Goal: Task Accomplishment & Management: Complete application form

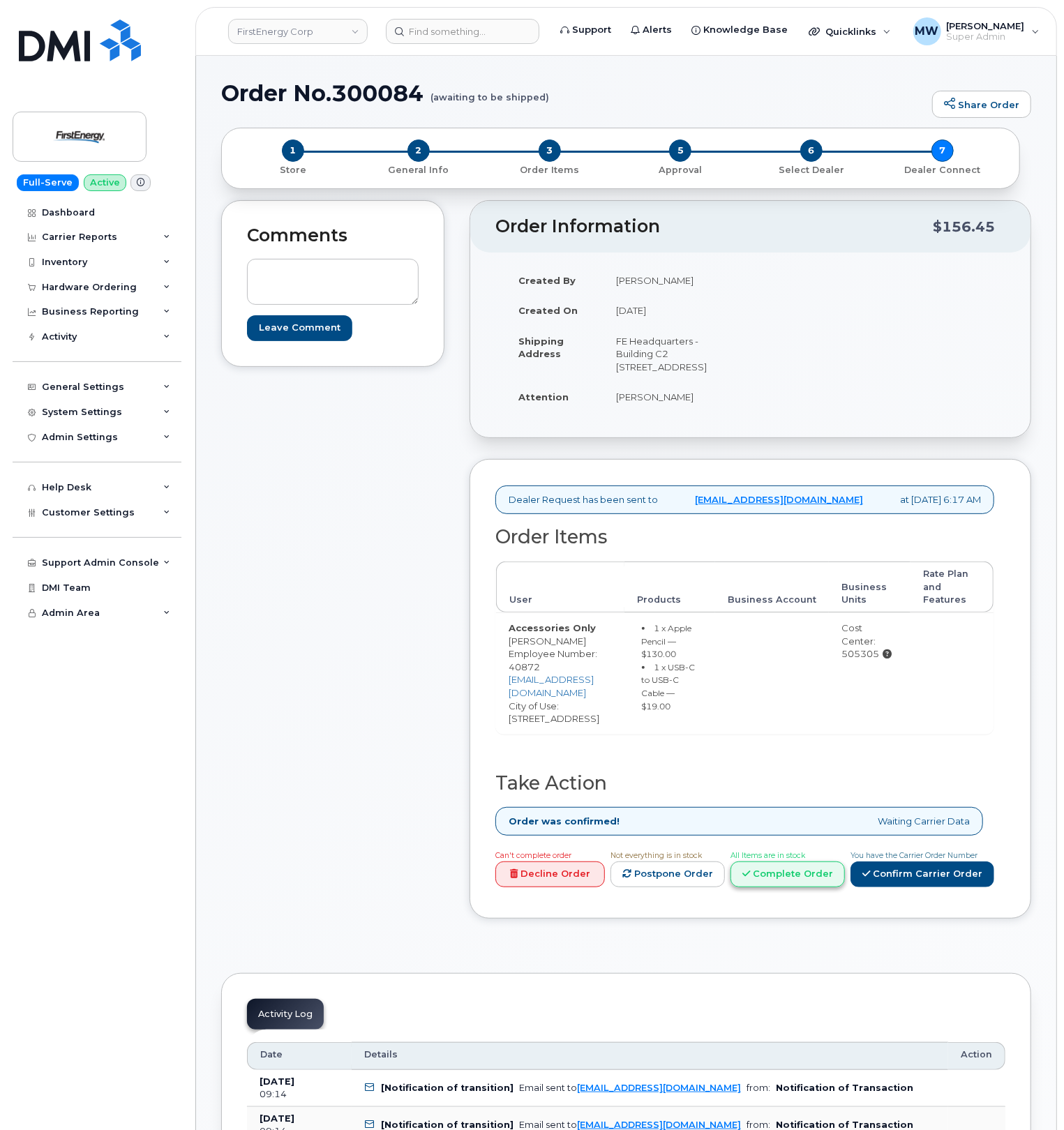
click at [802, 887] on link "Complete Order" at bounding box center [787, 873] width 114 height 26
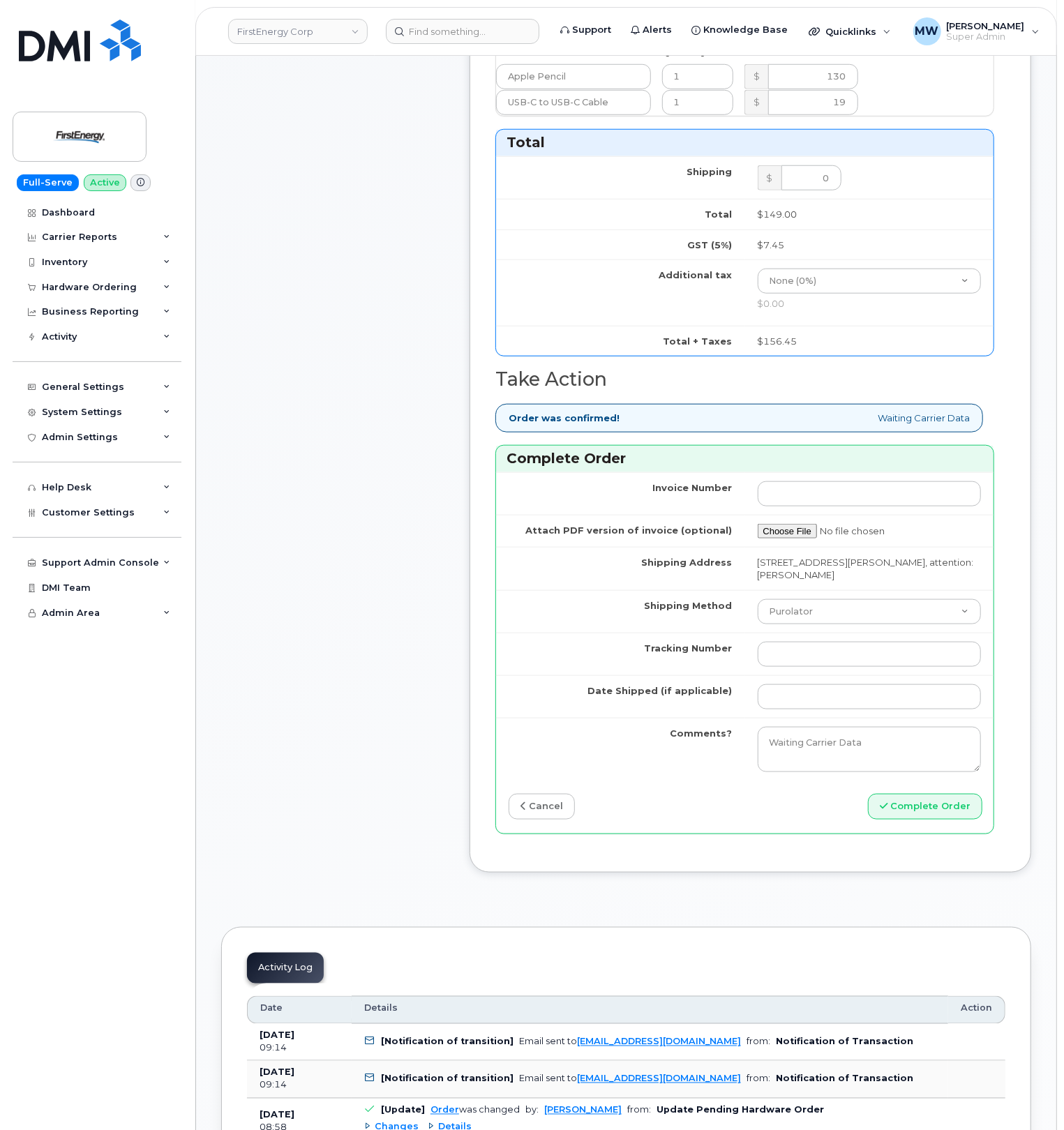
scroll to position [651, 0]
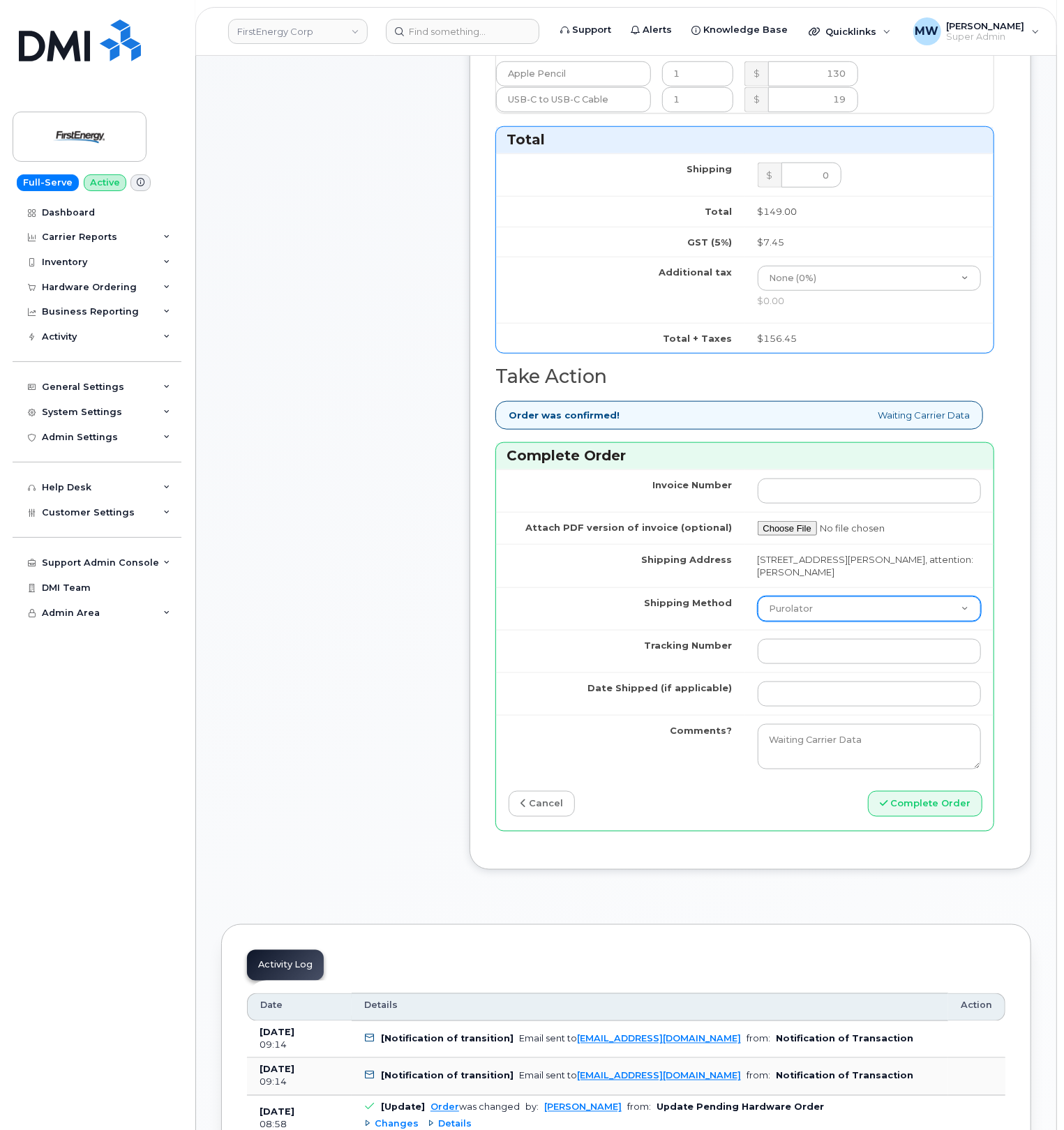
drag, startPoint x: 838, startPoint y: 642, endPoint x: 832, endPoint y: 657, distance: 16.2
click at [838, 622] on select "Purolator UPS FedEx Canada Post Courier Other Drop Off Pick Up" at bounding box center [869, 608] width 224 height 25
click at [774, 622] on select "Purolator UPS FedEx Canada Post Courier Other Drop Off Pick Up" at bounding box center [869, 608] width 224 height 25
select select "UPS"
click at [758, 622] on select "Purolator UPS FedEx Canada Post Courier Other Drop Off Pick Up" at bounding box center [869, 608] width 224 height 25
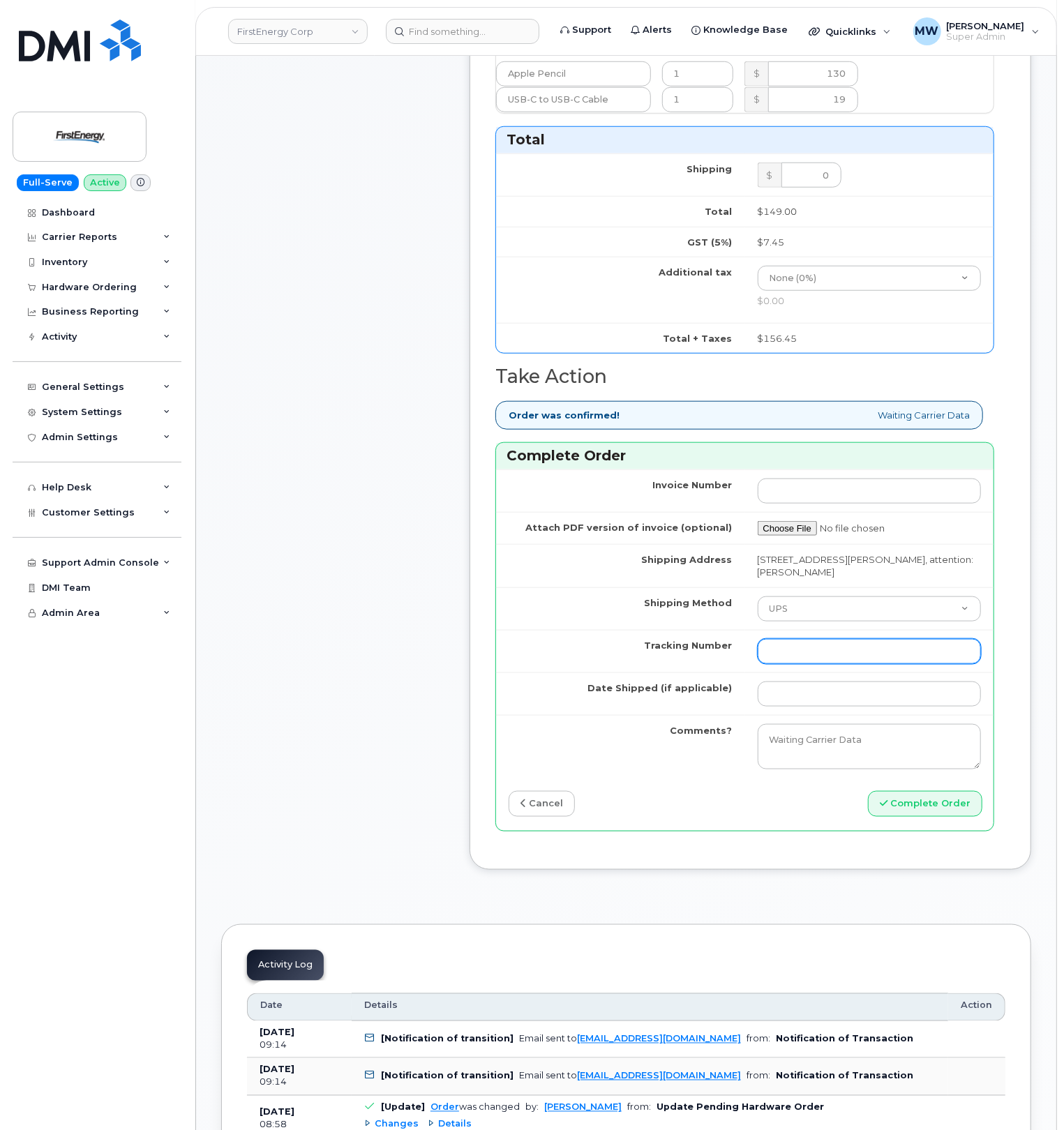
click at [791, 664] on input "Tracking Number" at bounding box center [869, 652] width 224 height 25
paste input "1ZHF11964223563212"
drag, startPoint x: 787, startPoint y: 681, endPoint x: 652, endPoint y: 687, distance: 135.1
click at [652, 672] on tr "Tracking Number 1ZHF11964223563212" at bounding box center [744, 651] width 498 height 42
type input "1ZHF11964223563212"
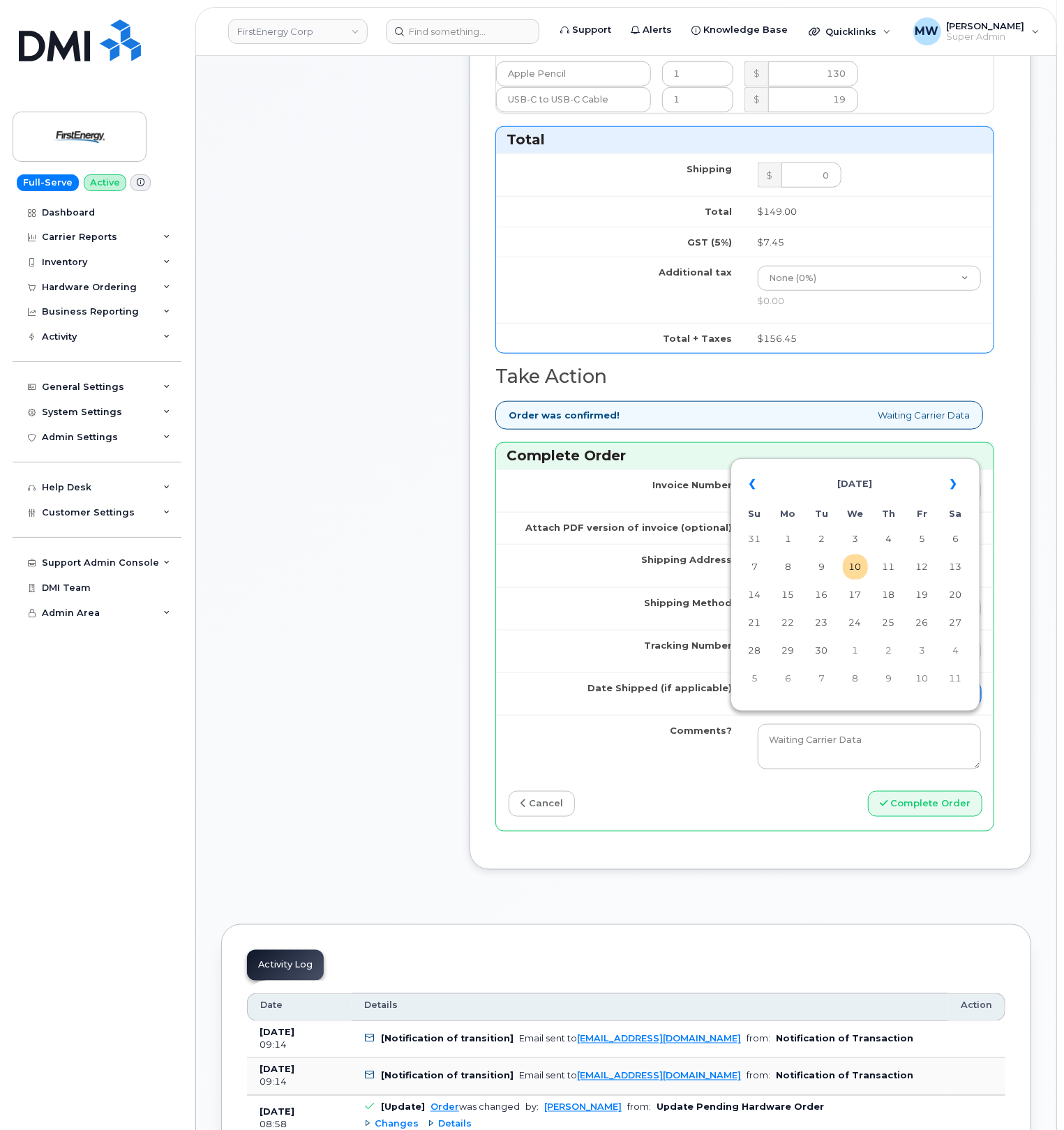
click at [829, 706] on input "Date Shipped (if applicable)" at bounding box center [869, 694] width 224 height 25
drag, startPoint x: 862, startPoint y: 555, endPoint x: 871, endPoint y: 584, distance: 30.4
click at [862, 560] on td "10" at bounding box center [855, 567] width 25 height 25
type input "[DATE]"
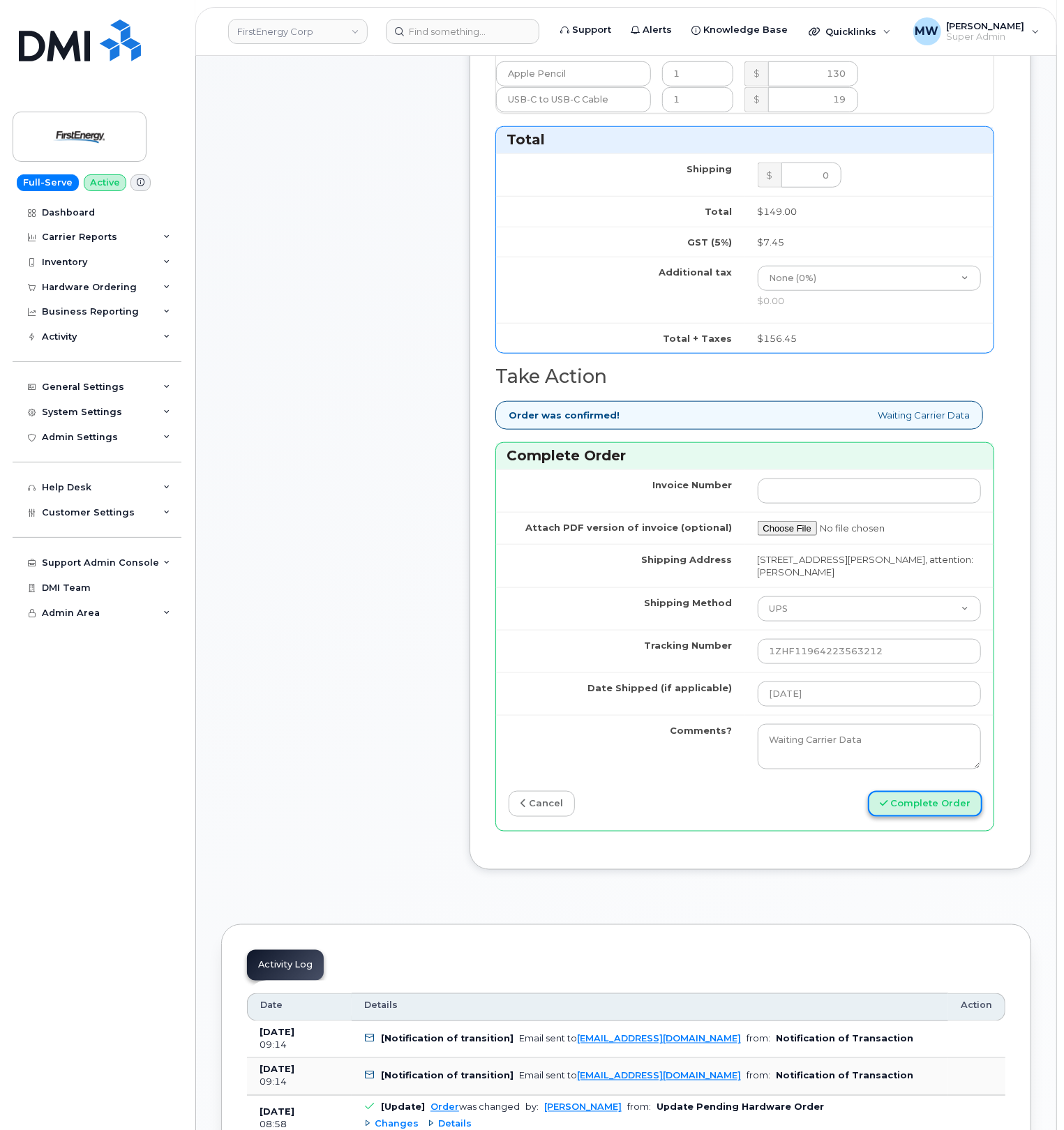
click at [910, 817] on button "Complete Order" at bounding box center [925, 803] width 114 height 26
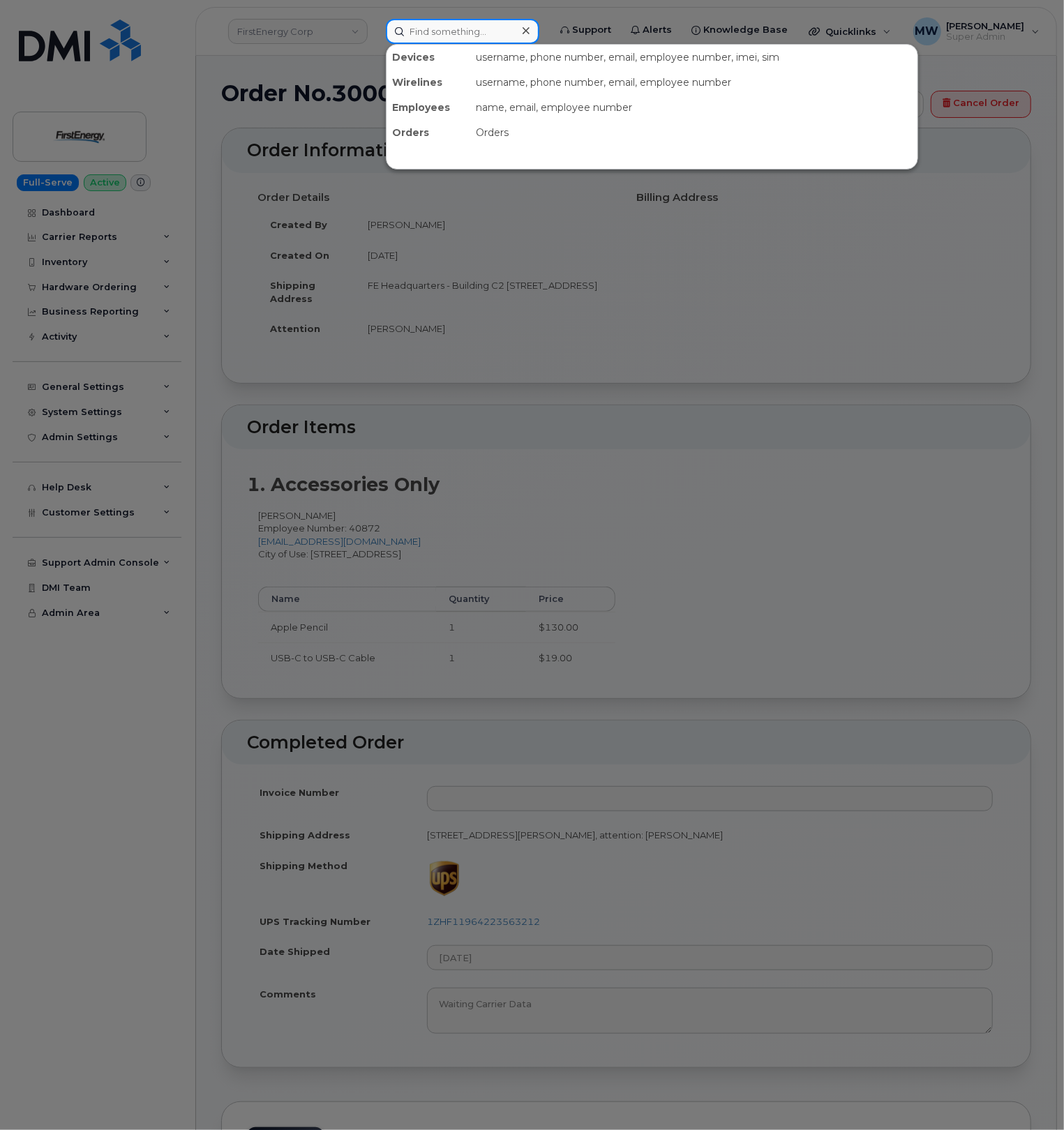
click at [461, 32] on input at bounding box center [462, 31] width 153 height 25
paste input "[PHONE_NUMBER]"
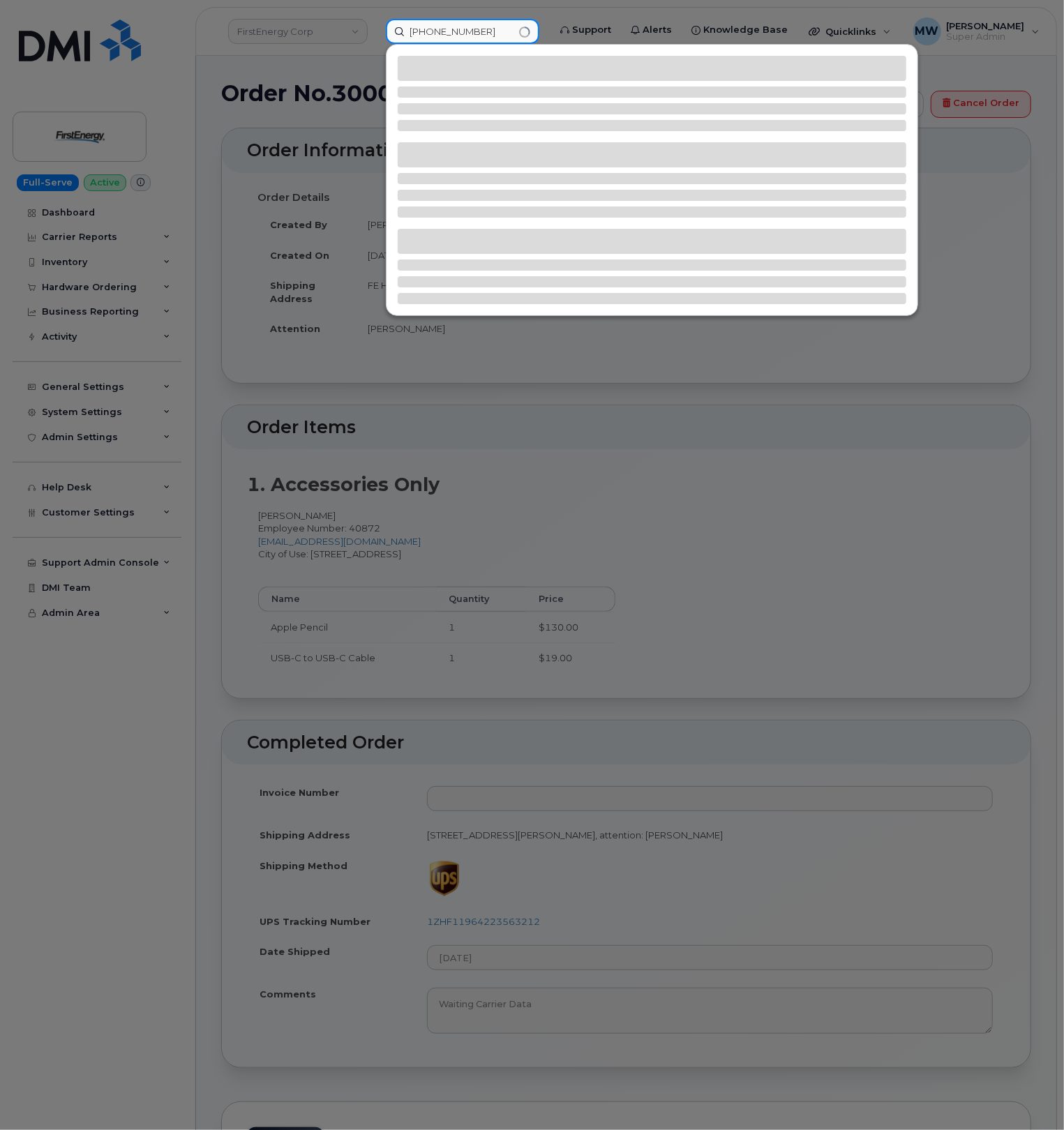
type input "[PHONE_NUMBER]"
